Goal: Information Seeking & Learning: Check status

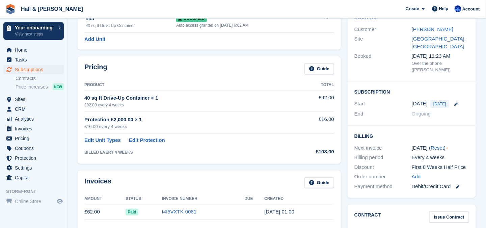
scroll to position [101, 0]
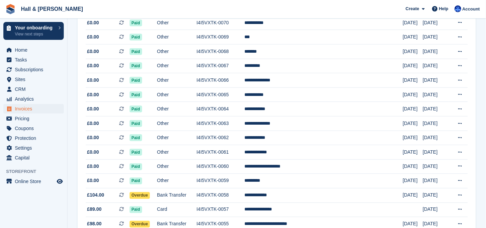
scroll to position [304, 0]
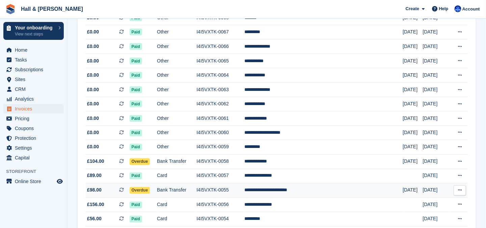
click at [141, 188] on span "Overdue" at bounding box center [140, 190] width 21 height 7
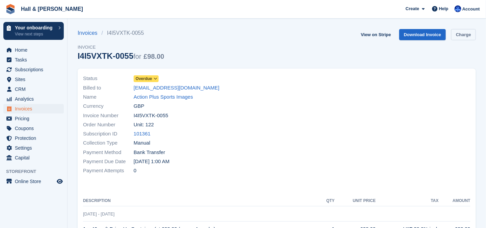
click at [471, 36] on link "Charge" at bounding box center [463, 34] width 25 height 11
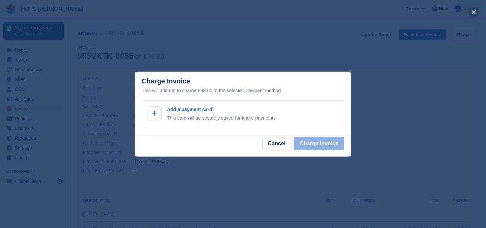
click at [473, 11] on button "close" at bounding box center [473, 12] width 11 height 11
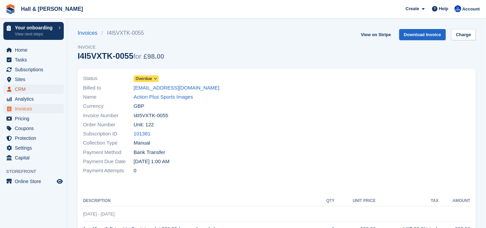
click at [21, 89] on span "CRM" at bounding box center [35, 88] width 40 height 9
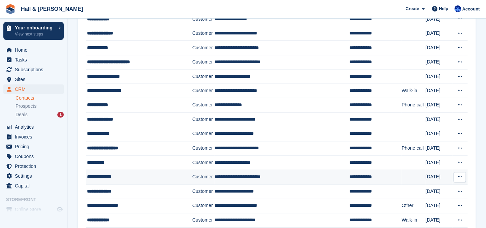
scroll to position [300, 0]
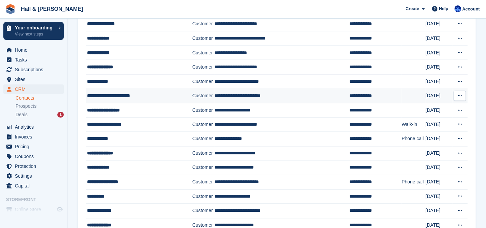
click at [108, 92] on div "**********" at bounding box center [135, 95] width 97 height 7
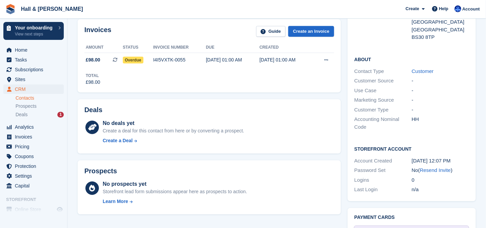
scroll to position [135, 0]
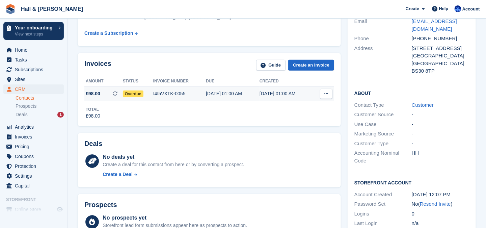
click at [326, 93] on icon at bounding box center [326, 93] width 4 height 4
click at [302, 152] on div "No deals yet Create a deal for this contact from here or by converting a prospe…" at bounding box center [209, 166] width 250 height 29
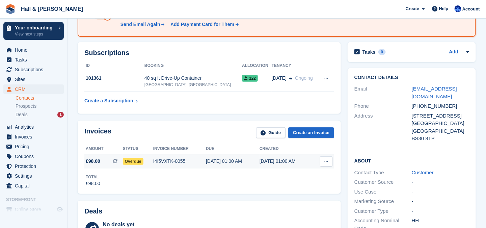
scroll to position [0, 0]
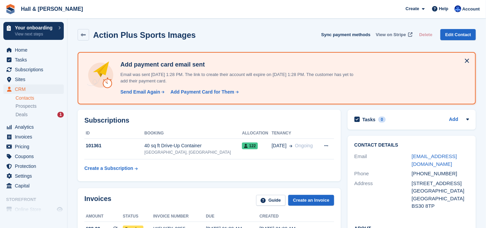
click at [400, 35] on span "View on Stripe" at bounding box center [391, 34] width 30 height 7
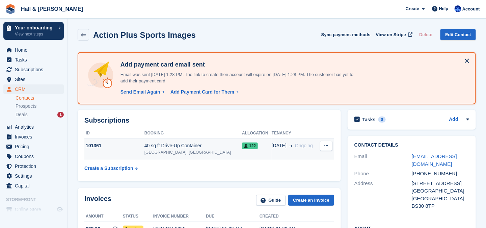
click at [91, 146] on div "101361" at bounding box center [114, 145] width 60 height 7
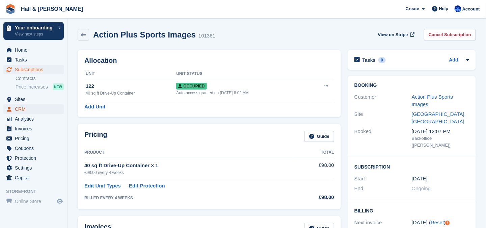
click at [24, 110] on span "CRM" at bounding box center [35, 108] width 40 height 9
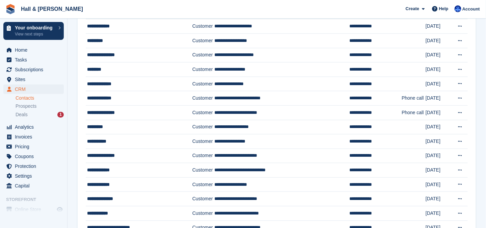
scroll to position [202, 0]
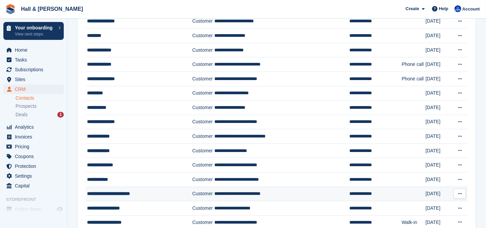
click at [125, 190] on div "**********" at bounding box center [135, 193] width 97 height 7
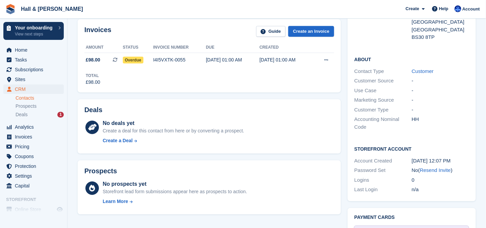
scroll to position [135, 0]
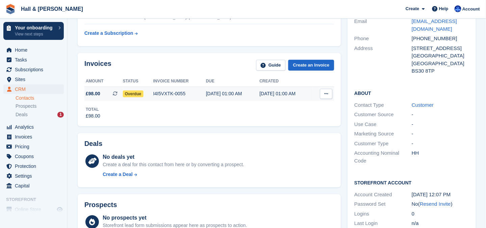
click at [326, 93] on icon at bounding box center [326, 93] width 4 height 4
click at [133, 92] on span "Overdue" at bounding box center [133, 93] width 21 height 7
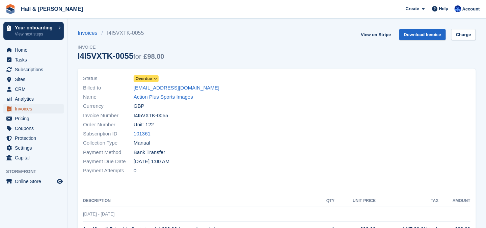
click at [26, 109] on span "Invoices" at bounding box center [35, 108] width 40 height 9
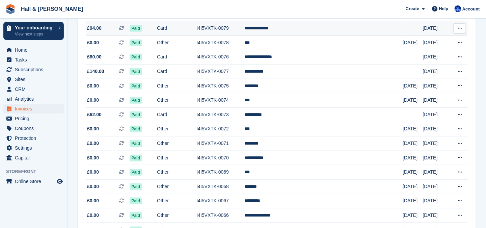
scroll to position [304, 0]
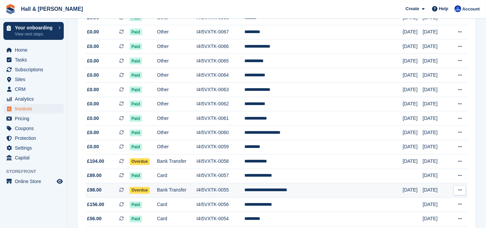
click at [460, 189] on icon at bounding box center [460, 190] width 4 height 4
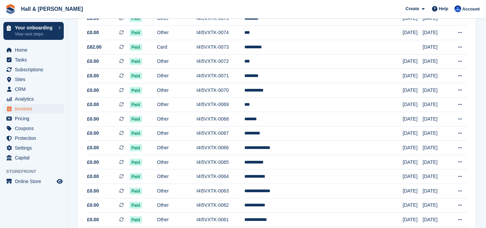
scroll to position [337, 0]
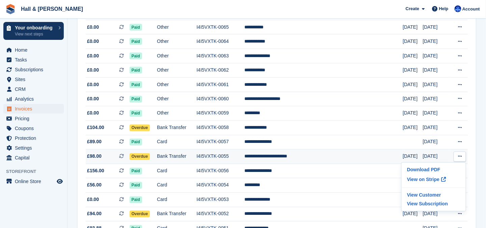
click at [150, 155] on span "Overdue" at bounding box center [140, 156] width 21 height 7
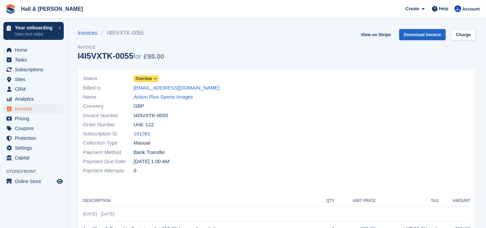
scroll to position [34, 0]
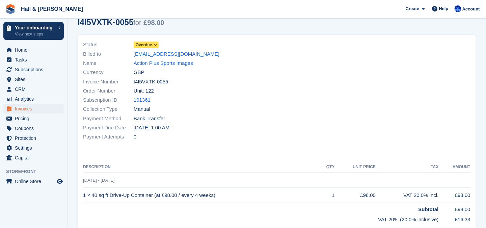
click at [155, 45] on icon at bounding box center [156, 45] width 4 height 4
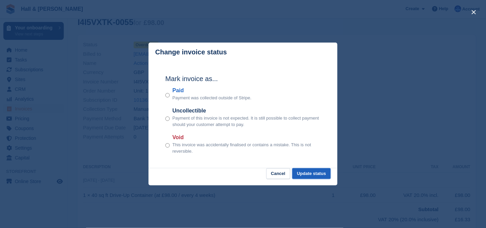
click at [306, 175] on button "Update status" at bounding box center [311, 173] width 38 height 11
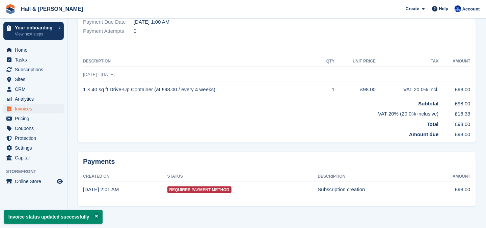
scroll to position [0, 0]
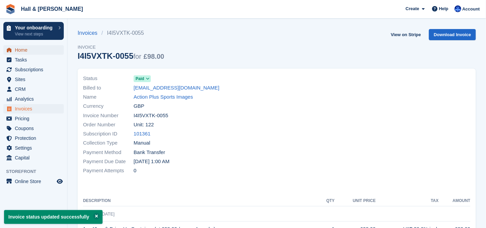
click at [19, 50] on span "Home" at bounding box center [35, 49] width 40 height 9
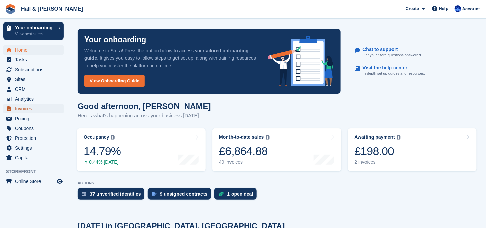
click at [24, 107] on span "Invoices" at bounding box center [35, 108] width 40 height 9
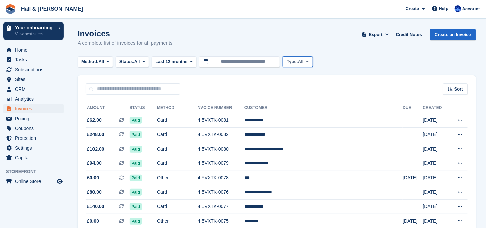
click at [307, 61] on icon at bounding box center [307, 61] width 3 height 4
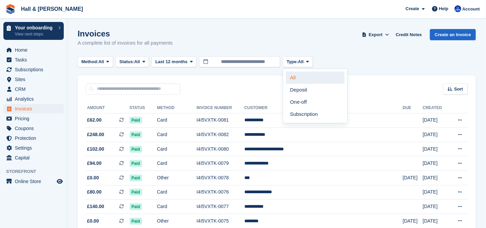
click at [292, 76] on link "All" at bounding box center [315, 78] width 59 height 12
click at [389, 32] on icon at bounding box center [387, 34] width 4 height 4
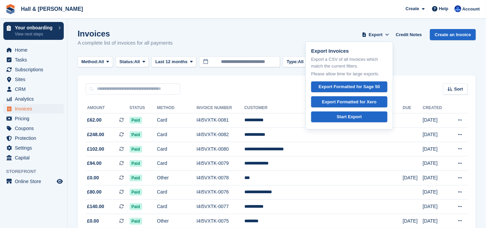
click at [271, 31] on div "Invoices A complete list of invoices for all payments Export Export Invoices Ex…" at bounding box center [277, 42] width 398 height 26
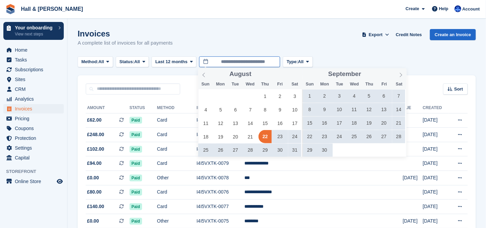
click at [232, 63] on input "**********" at bounding box center [239, 61] width 81 height 11
click at [265, 97] on span "1" at bounding box center [264, 95] width 13 height 13
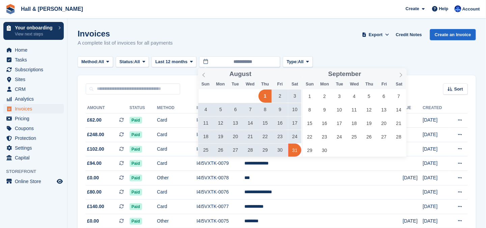
click at [295, 153] on span "31" at bounding box center [294, 149] width 13 height 13
type input "**********"
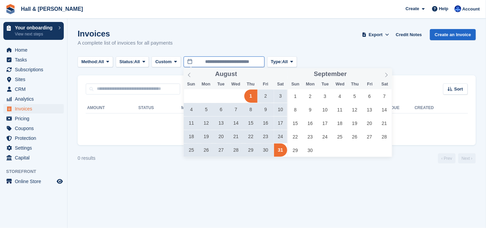
click at [197, 62] on input "**********" at bounding box center [224, 61] width 81 height 11
click at [249, 96] on span "1" at bounding box center [250, 95] width 13 height 13
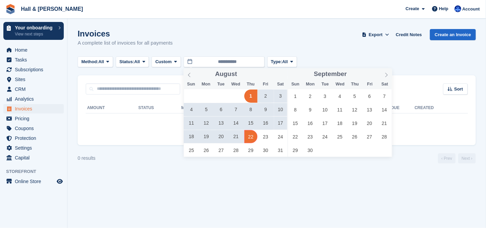
click at [249, 137] on span "22" at bounding box center [250, 136] width 13 height 13
type input "**********"
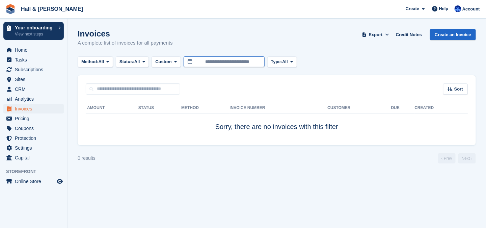
click at [243, 64] on input "**********" at bounding box center [224, 61] width 81 height 11
click at [175, 62] on icon at bounding box center [175, 61] width 3 height 4
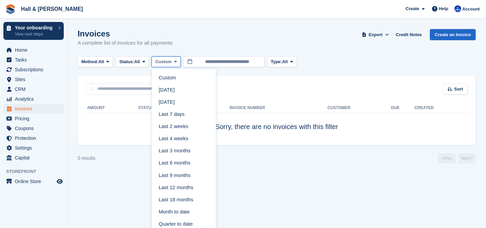
click at [175, 62] on icon at bounding box center [175, 61] width 3 height 4
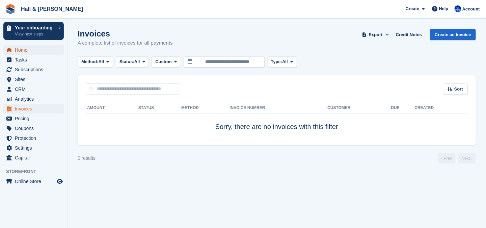
click at [24, 50] on span "Home" at bounding box center [35, 49] width 40 height 9
